Goal: Information Seeking & Learning: Obtain resource

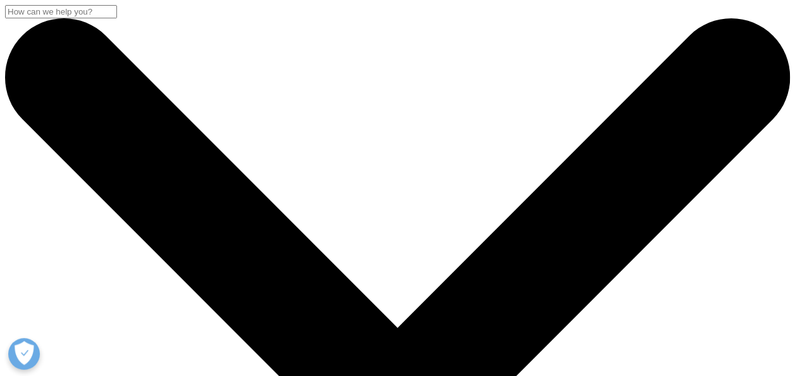
scroll to position [172, 746]
drag, startPoint x: 25, startPoint y: 167, endPoint x: 368, endPoint y: 212, distance: 345.7
copy div "AI in Life Sciences Commercialization"
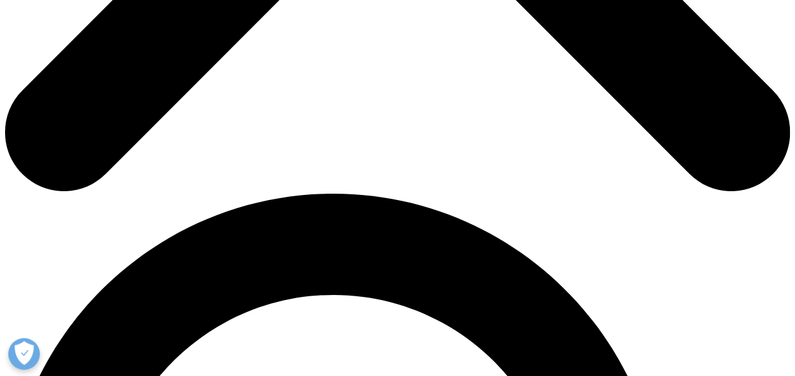
scroll to position [618, 0]
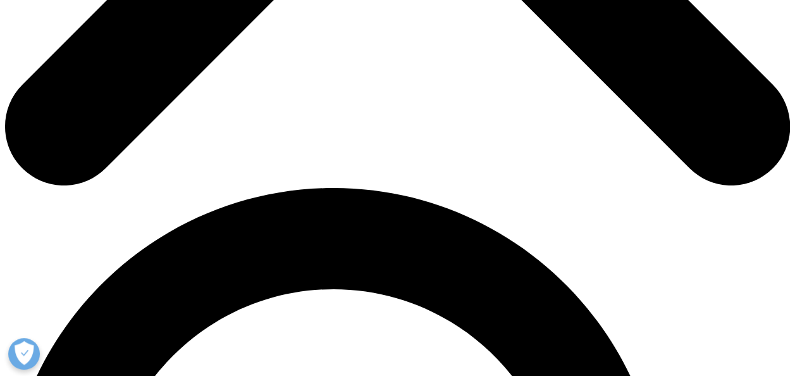
drag, startPoint x: 586, startPoint y: 191, endPoint x: 748, endPoint y: 237, distance: 168.2
copy div "The Impact of Formulary Controls on Commercially Insured Patients in Five Chron…"
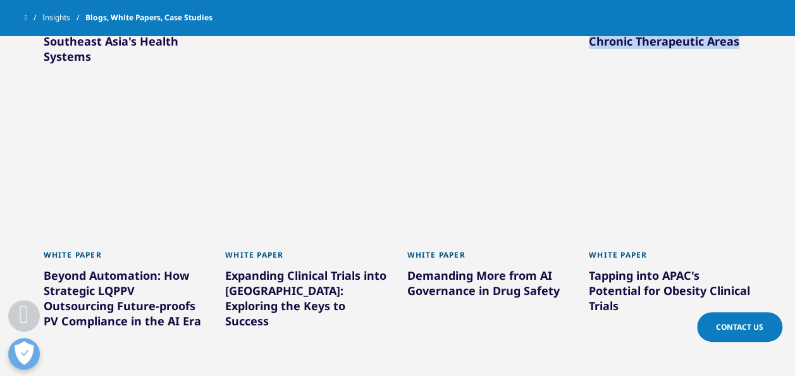
scroll to position [744, 0]
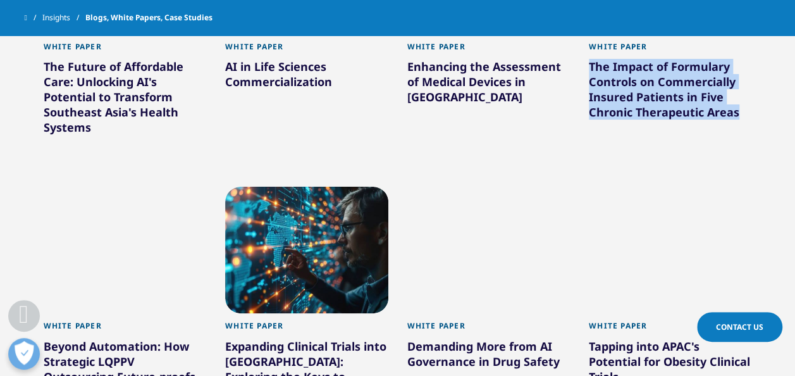
click at [655, 67] on div "The Impact of Formulary Controls on Commercially Insured Patients in Five Chron…" at bounding box center [670, 92] width 163 height 66
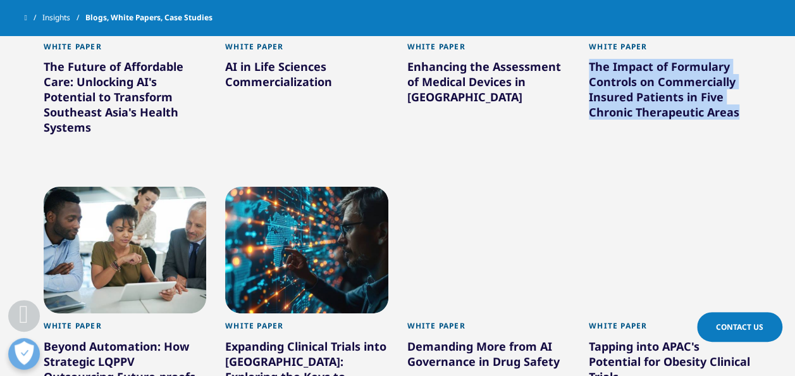
click at [651, 67] on div "The Impact of Formulary Controls on Commercially Insured Patients in Five Chron…" at bounding box center [670, 92] width 163 height 66
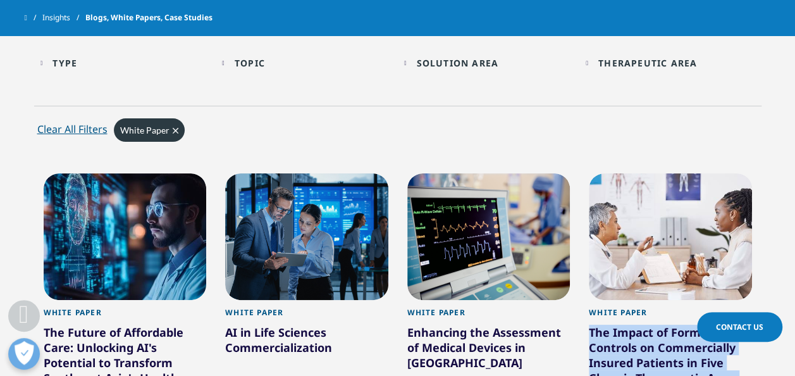
scroll to position [555, 0]
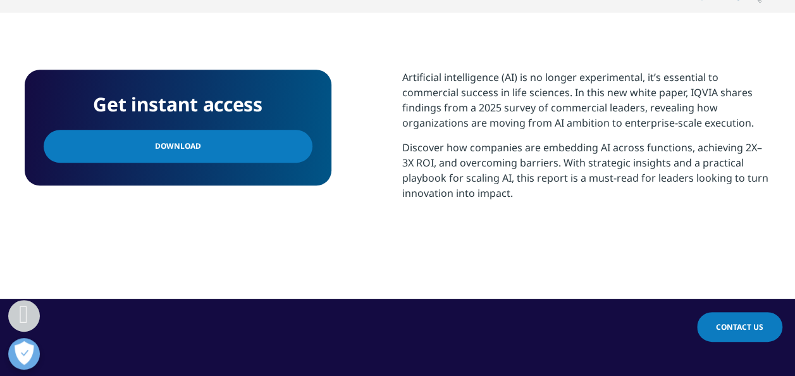
scroll to position [506, 0]
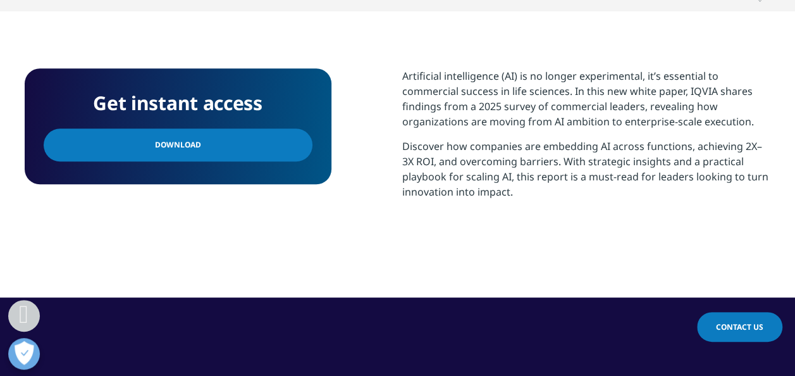
click at [281, 151] on link "Download" at bounding box center [178, 144] width 269 height 33
